Goal: Information Seeking & Learning: Learn about a topic

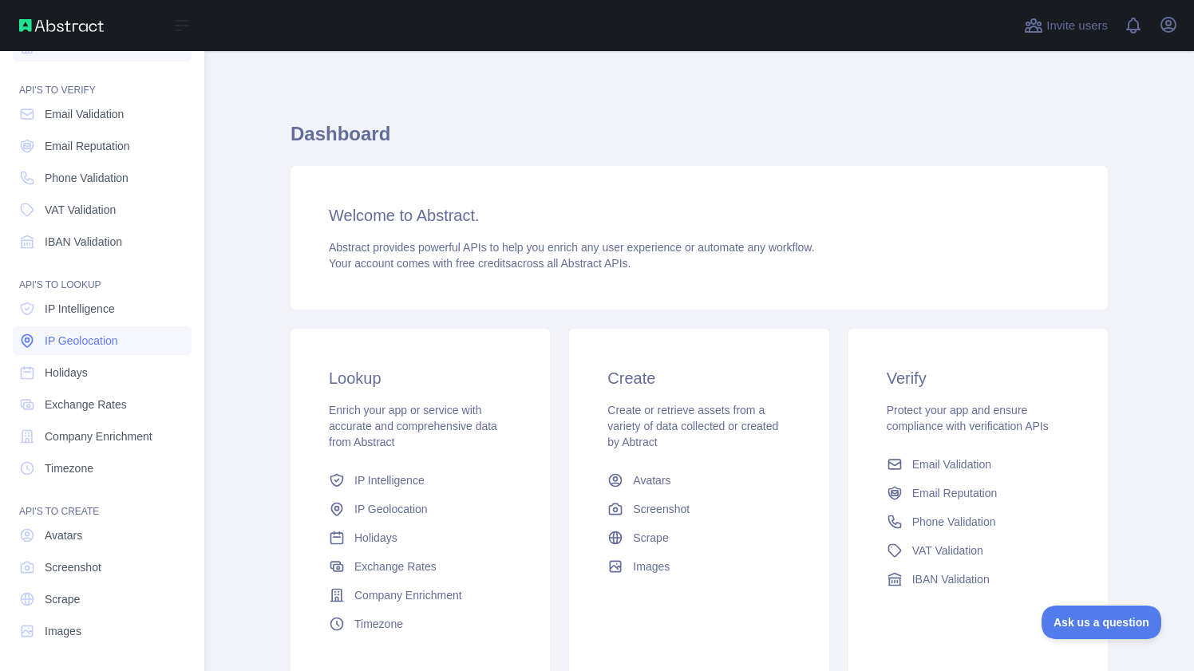
scroll to position [30, 0]
click at [109, 314] on span "IP Intelligence" at bounding box center [80, 311] width 70 height 16
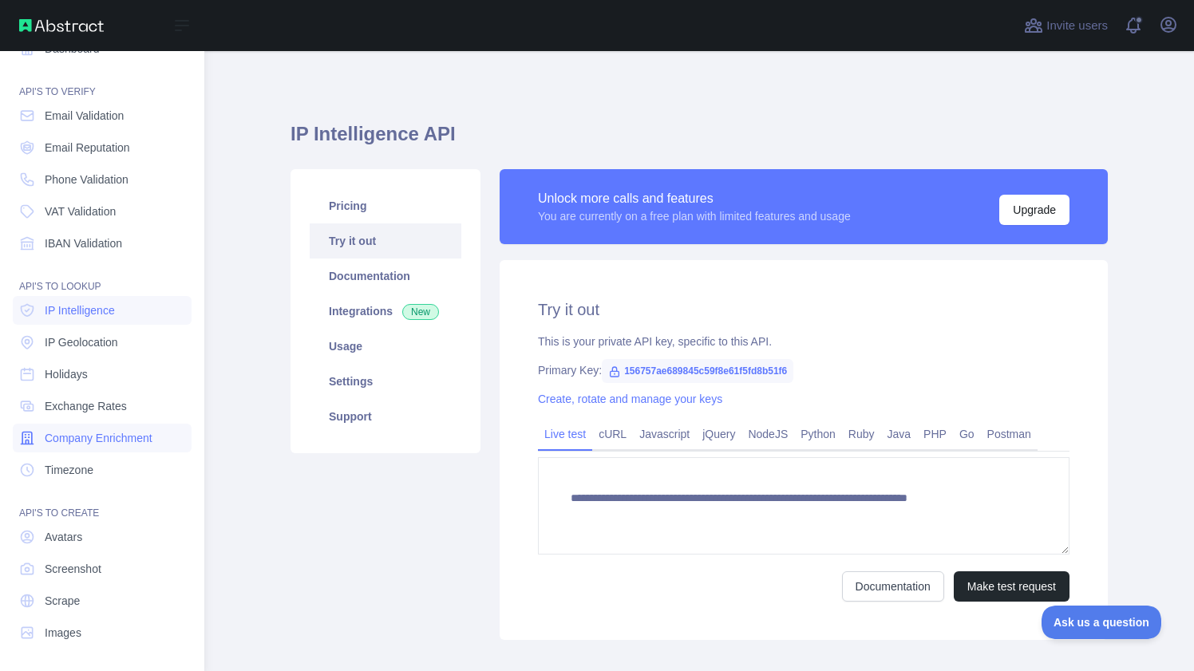
type textarea "**********"
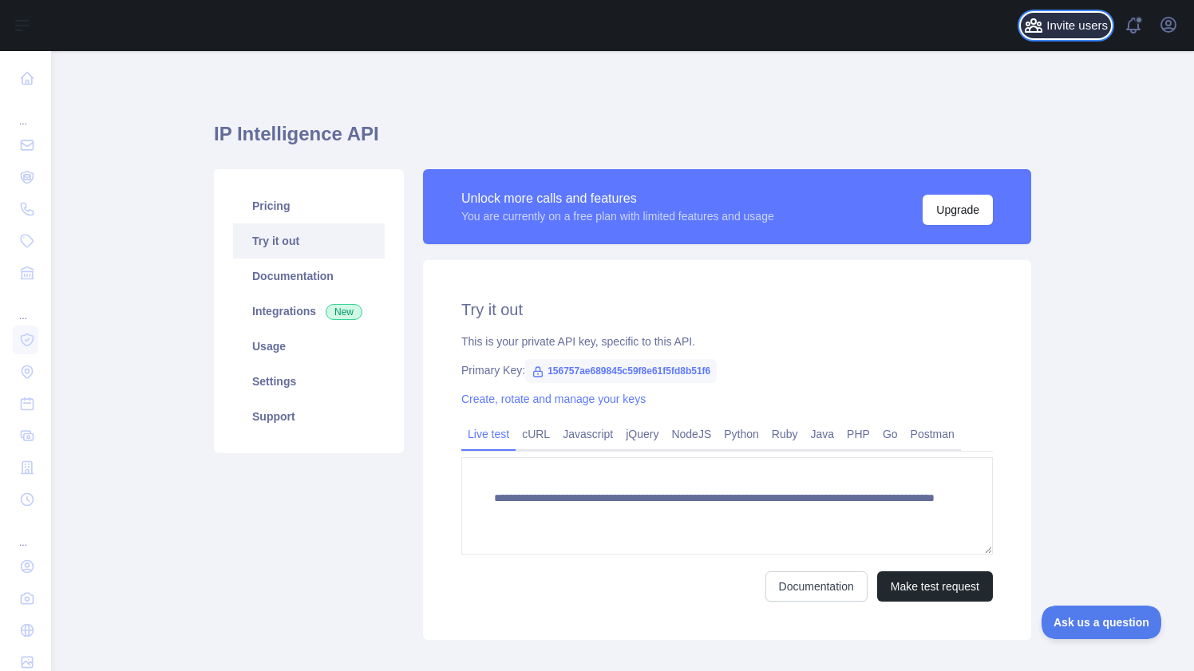
click at [1060, 19] on span "Invite users" at bounding box center [1077, 26] width 61 height 18
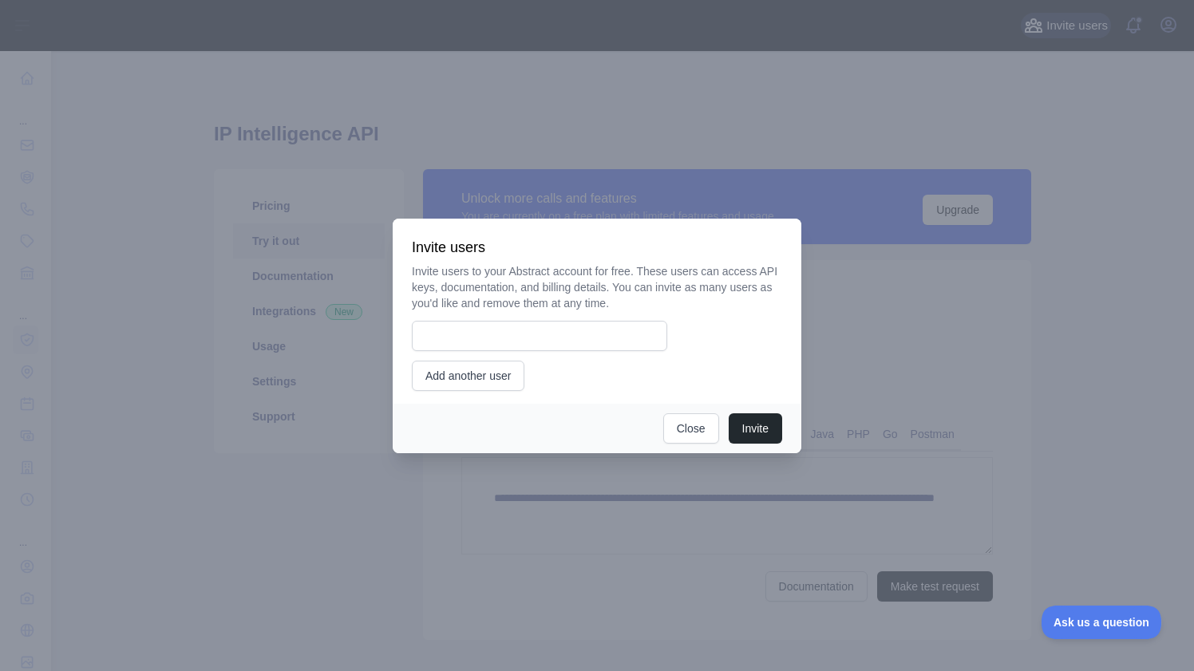
click at [1060, 19] on div at bounding box center [597, 335] width 1194 height 671
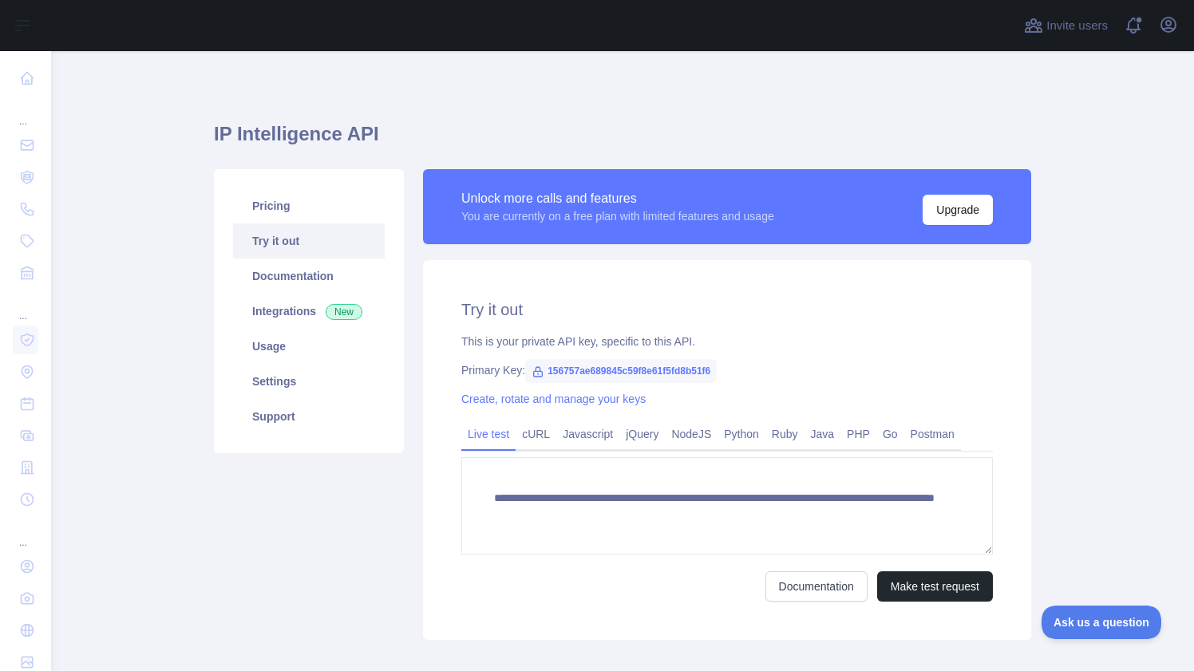
click at [601, 114] on div "**********" at bounding box center [623, 375] width 818 height 573
click at [287, 354] on link "Usage" at bounding box center [309, 346] width 152 height 35
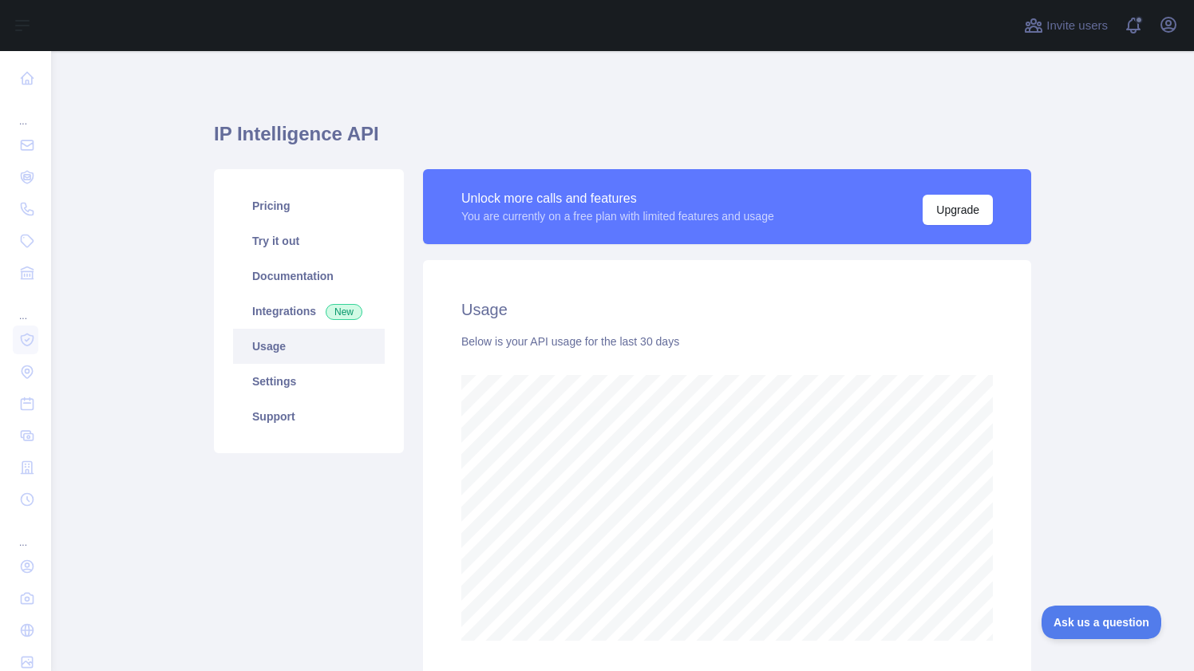
scroll to position [620, 1143]
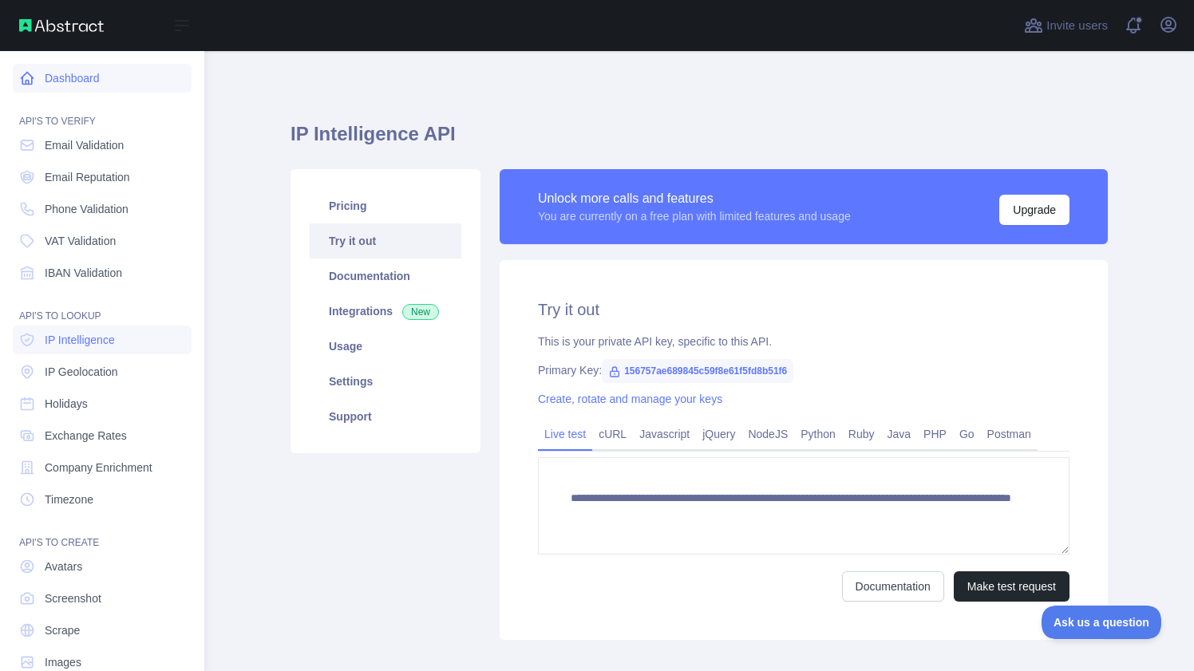
click at [39, 79] on link "Dashboard" at bounding box center [102, 78] width 179 height 29
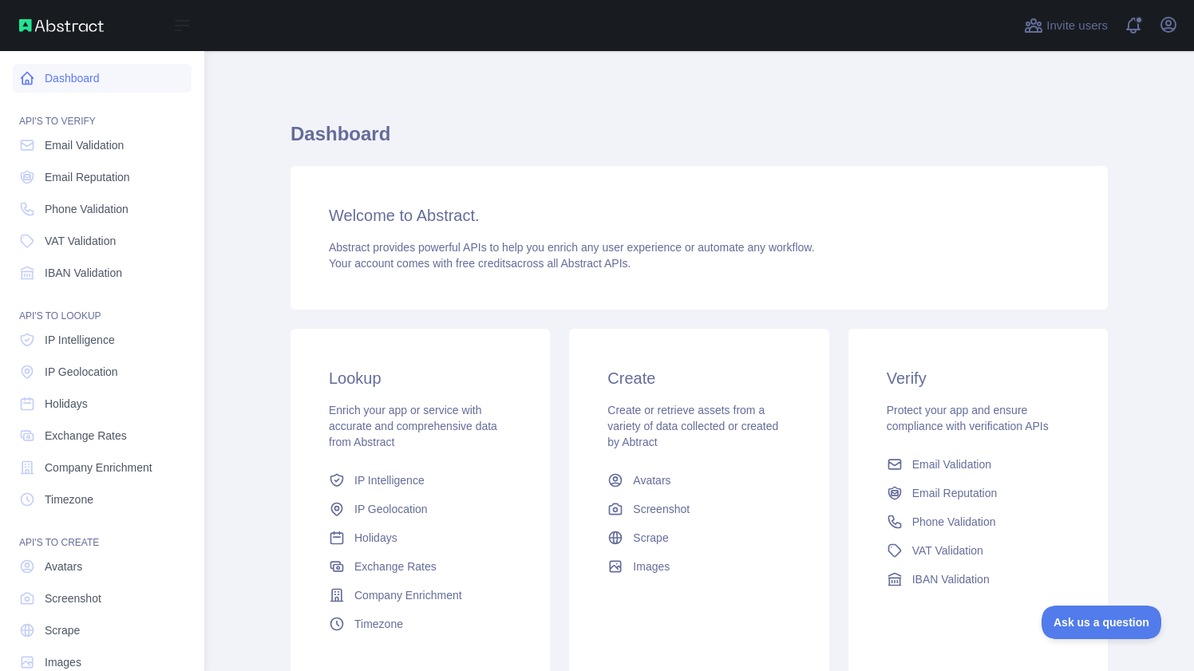
click at [30, 77] on icon at bounding box center [27, 78] width 16 height 16
click at [86, 473] on span "Company Enrichment" at bounding box center [99, 468] width 108 height 16
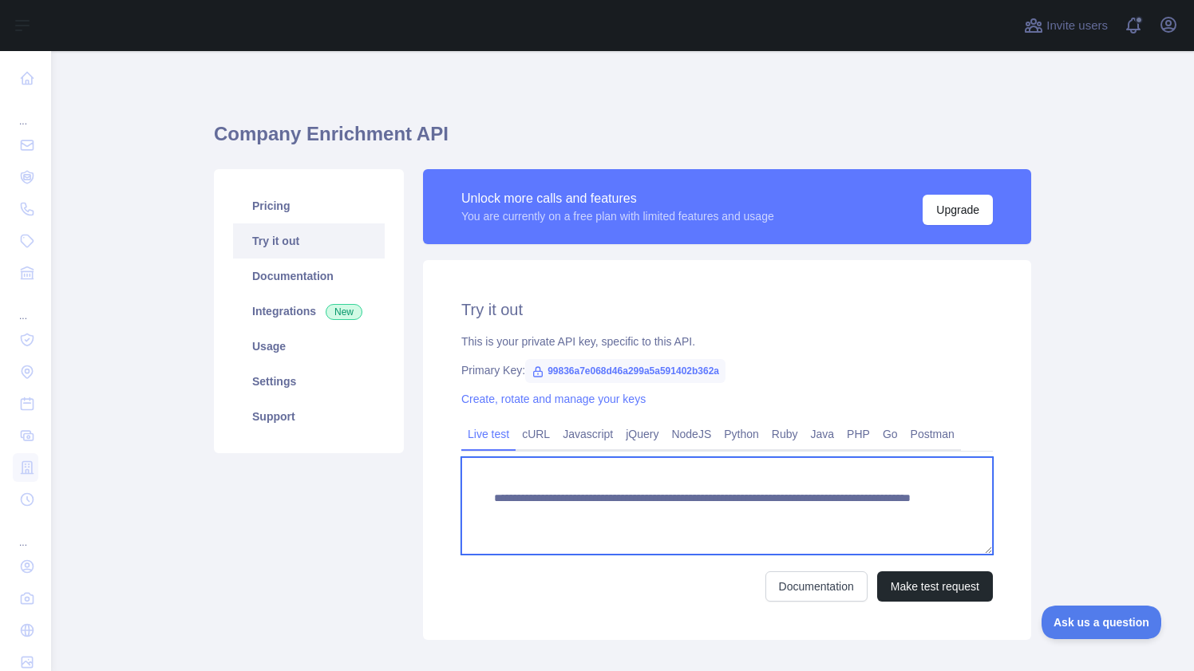
drag, startPoint x: 885, startPoint y: 515, endPoint x: 485, endPoint y: 481, distance: 400.7
click at [485, 481] on textarea "**********" at bounding box center [727, 505] width 532 height 97
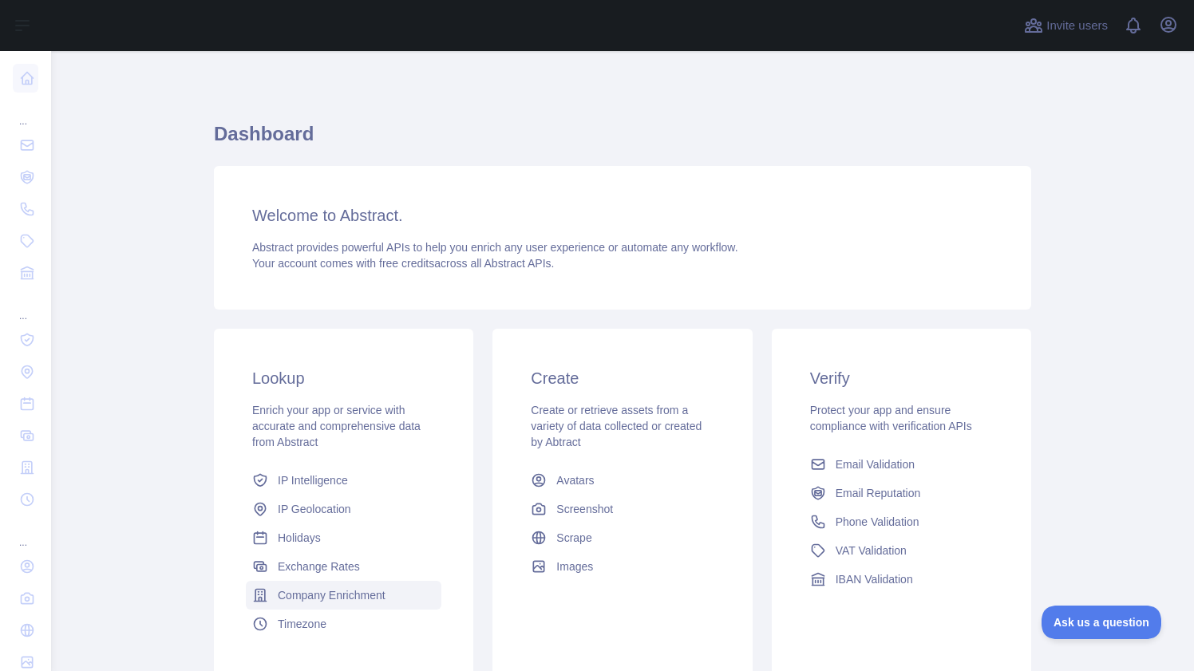
click at [306, 600] on span "Company Enrichment" at bounding box center [332, 596] width 108 height 16
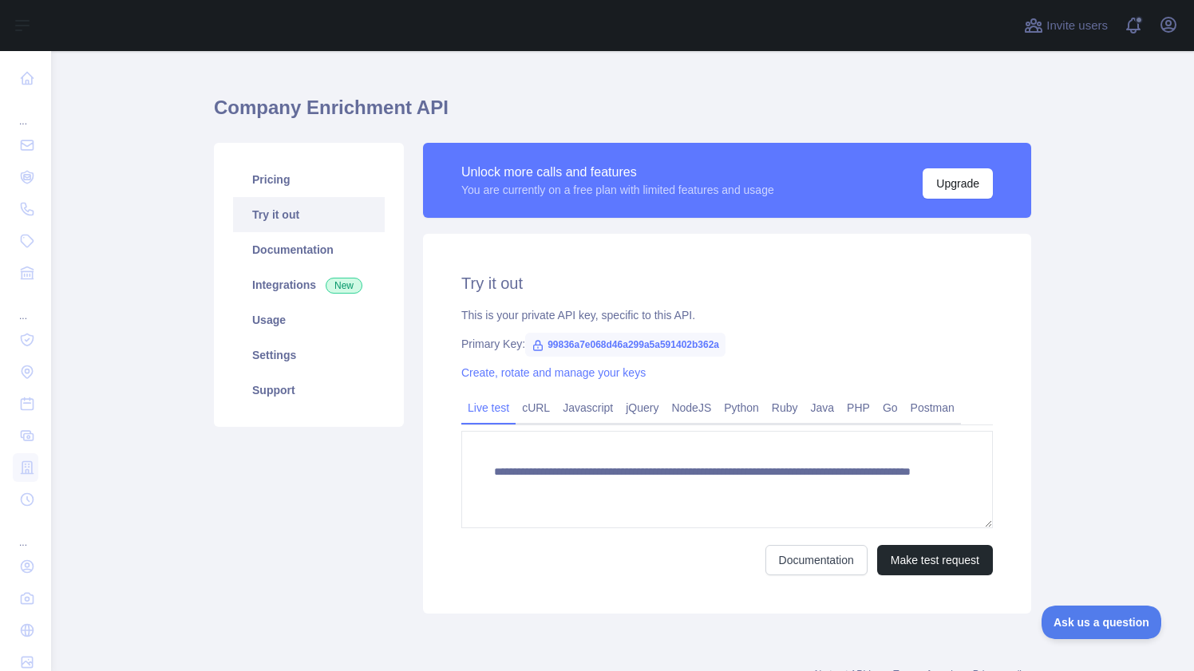
scroll to position [34, 0]
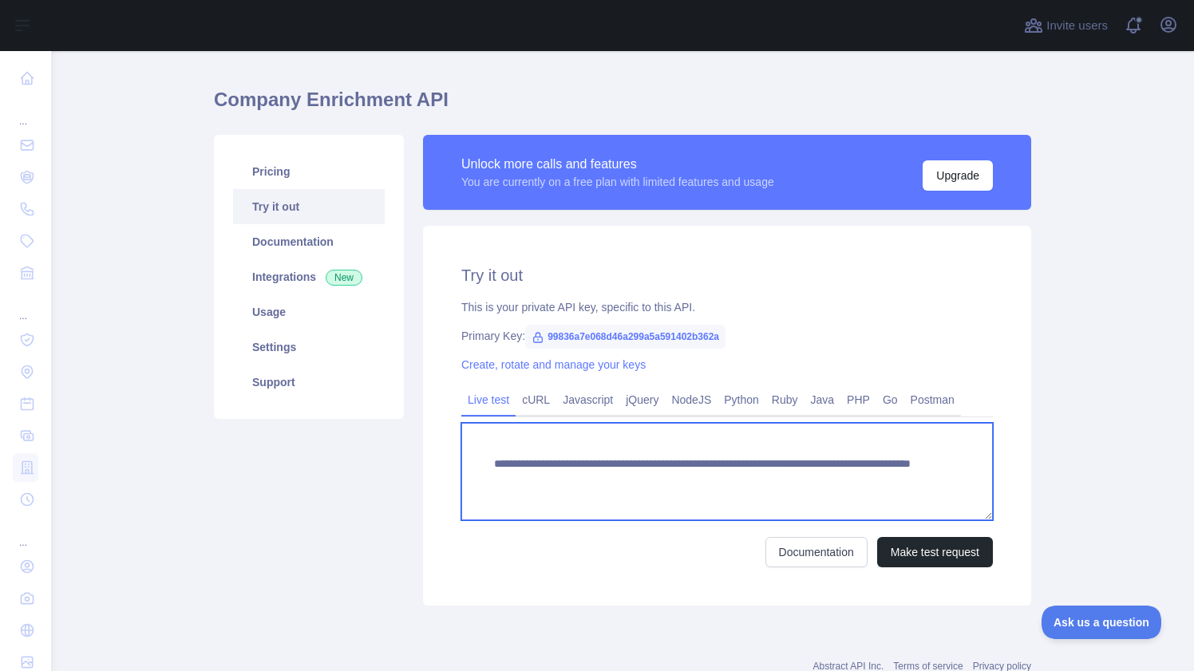
drag, startPoint x: 908, startPoint y: 485, endPoint x: 440, endPoint y: 438, distance: 470.2
click at [440, 438] on div "**********" at bounding box center [727, 416] width 608 height 380
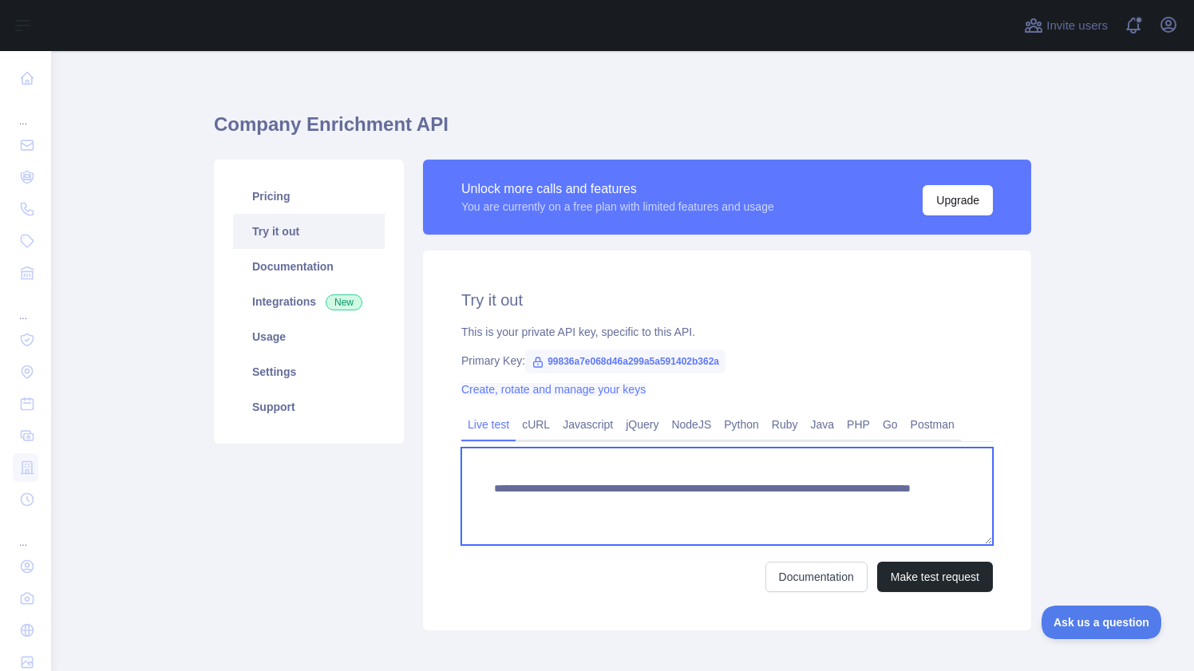
scroll to position [0, 0]
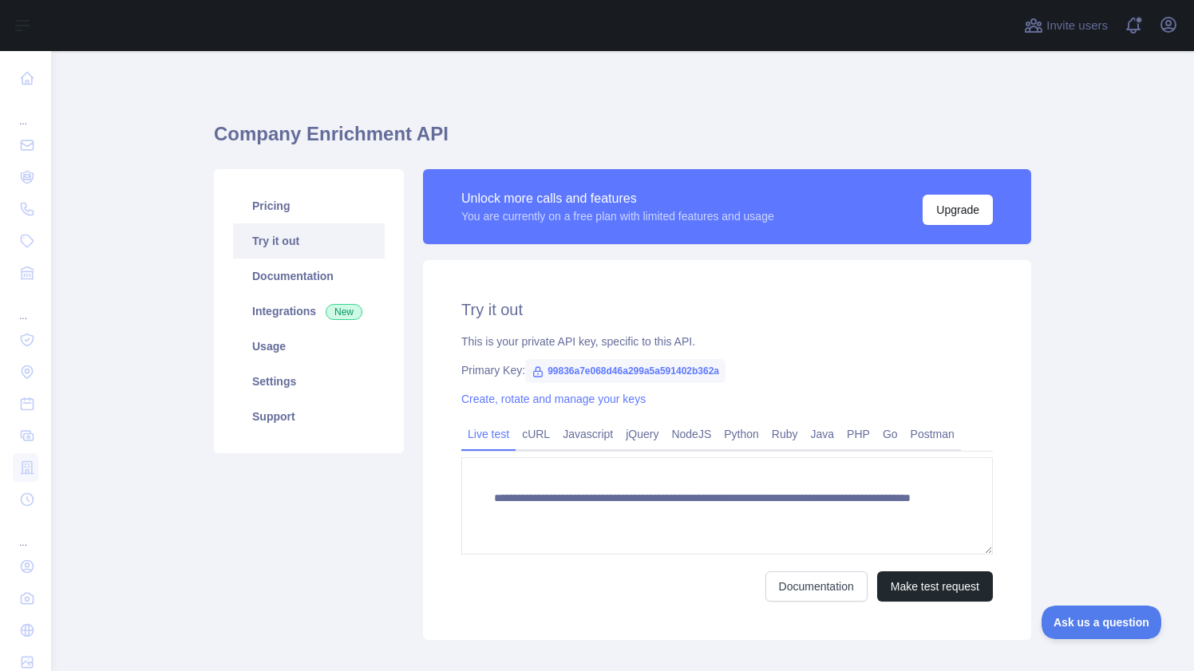
click at [472, 217] on div "You are currently on a free plan with limited features and usage" at bounding box center [617, 216] width 313 height 16
click at [486, 192] on div "Unlock more calls and features" at bounding box center [617, 198] width 313 height 19
click at [295, 345] on link "Usage" at bounding box center [309, 346] width 152 height 35
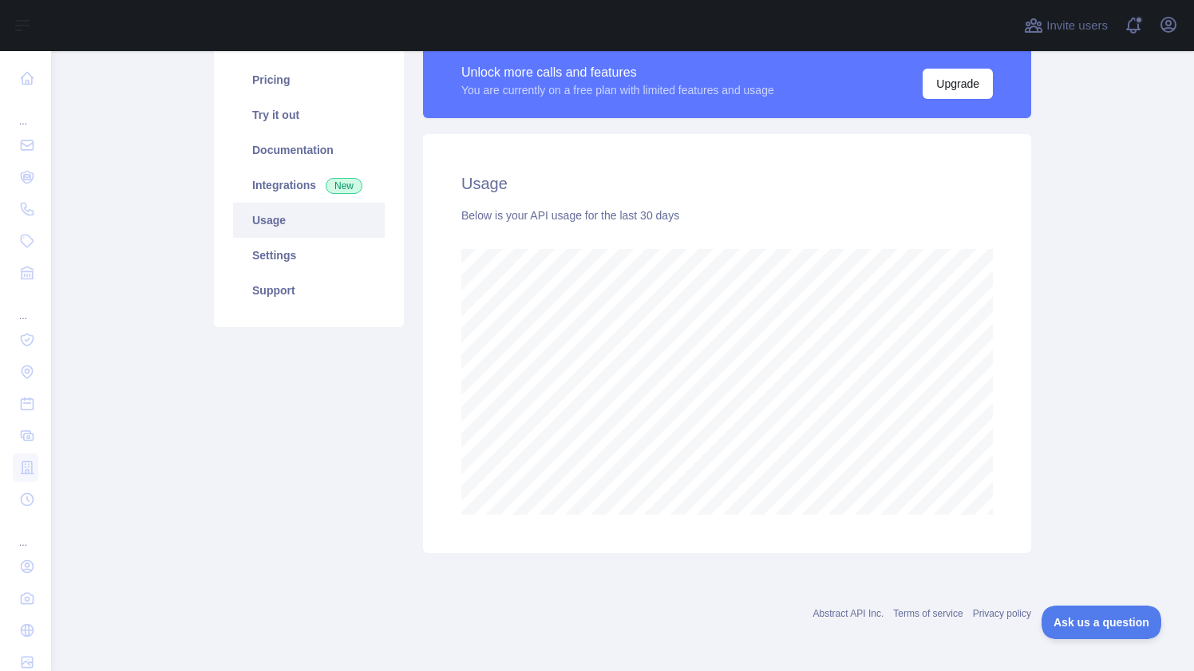
scroll to position [620, 1143]
click at [275, 269] on link "Settings" at bounding box center [309, 255] width 152 height 35
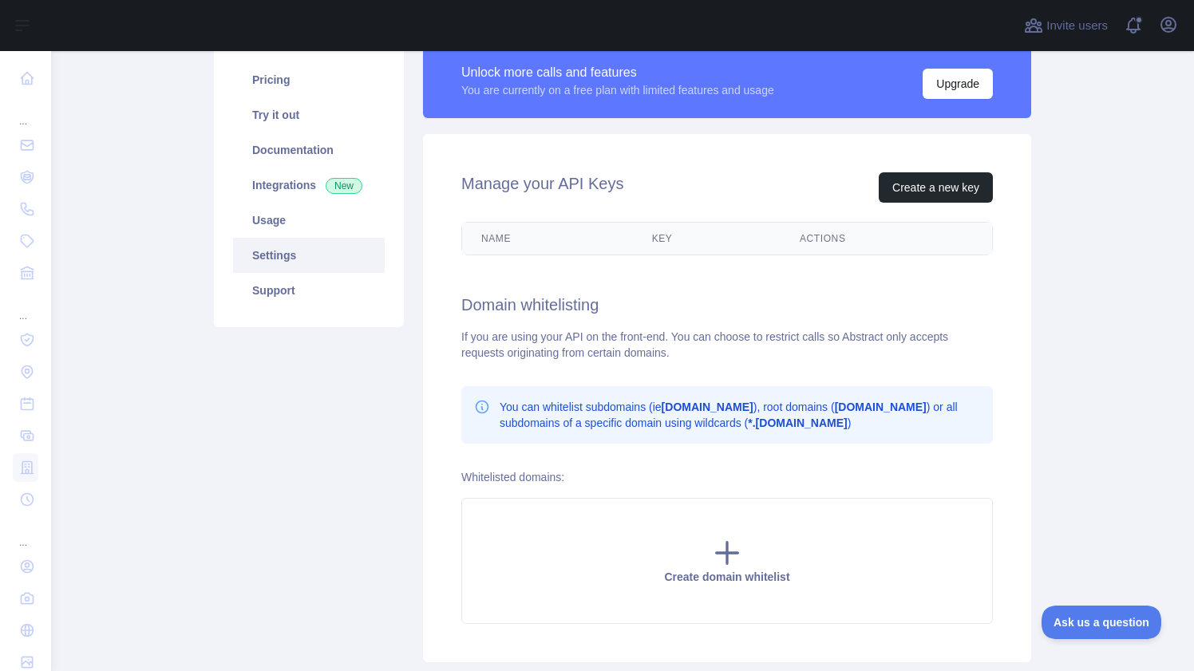
click at [275, 269] on link "Settings" at bounding box center [309, 255] width 152 height 35
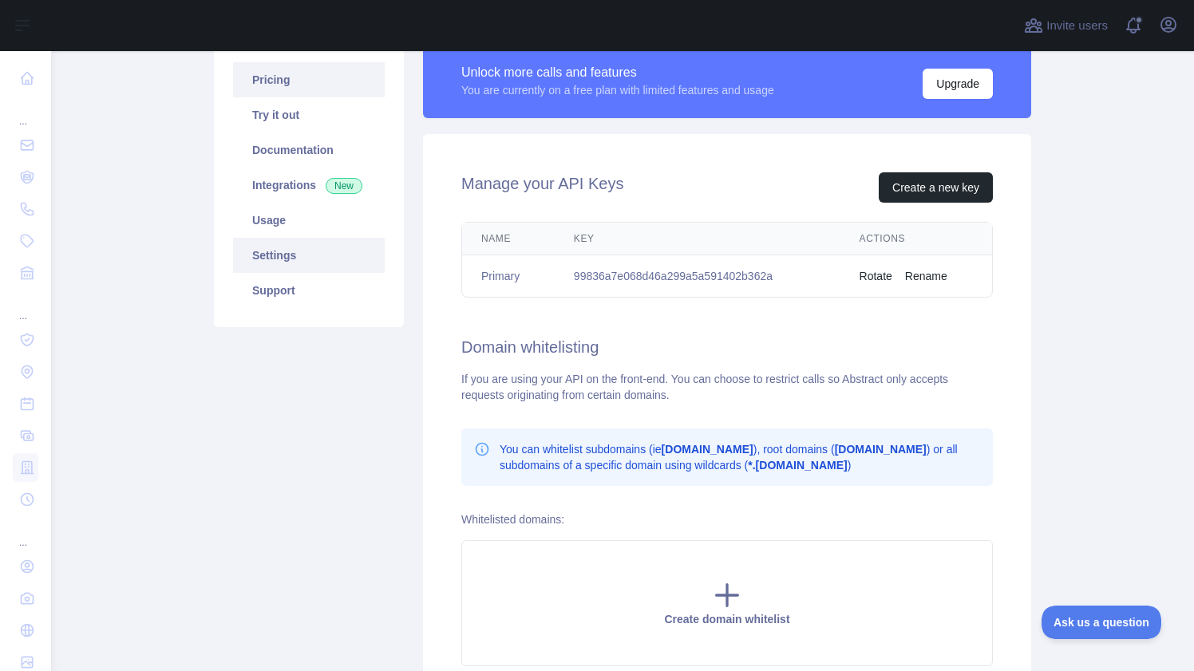
click at [282, 77] on link "Pricing" at bounding box center [309, 79] width 152 height 35
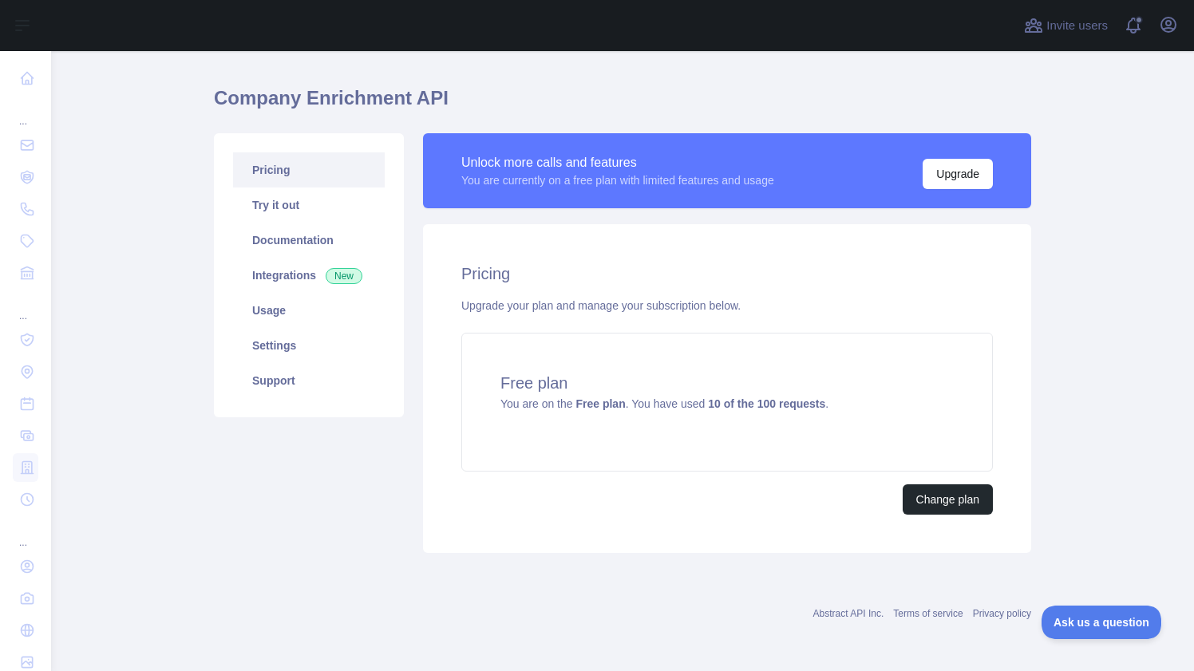
scroll to position [36, 0]
